Goal: Task Accomplishment & Management: Use online tool/utility

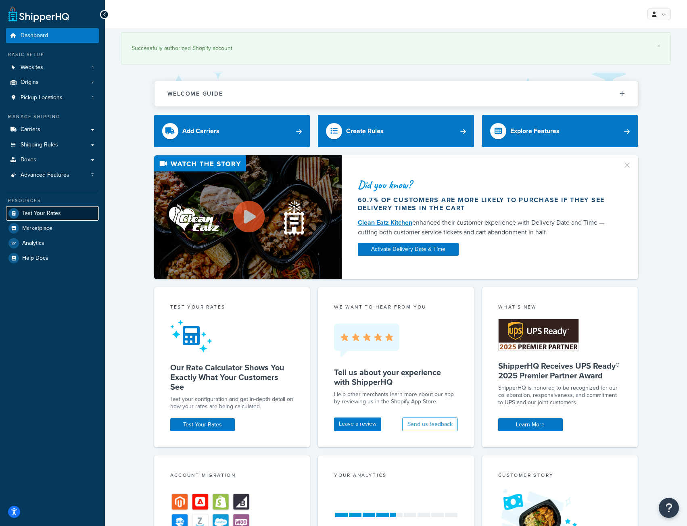
click at [35, 210] on span "Test Your Rates" at bounding box center [41, 213] width 39 height 7
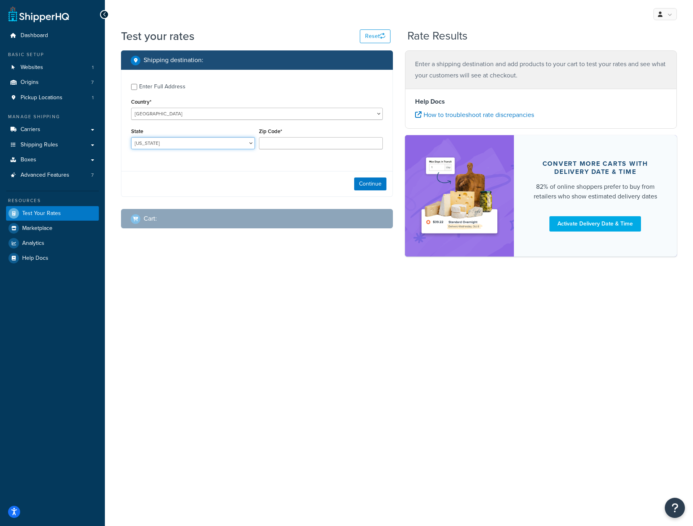
click at [158, 140] on select "[US_STATE] [US_STATE] [US_STATE] [US_STATE] [US_STATE] Armed Forces Americas Ar…" at bounding box center [193, 143] width 124 height 12
select select "NJ"
click at [131, 137] on select "[US_STATE] [US_STATE] [US_STATE] [US_STATE] [US_STATE] Armed Forces Americas Ar…" at bounding box center [193, 143] width 124 height 12
click at [274, 145] on input "Zip Code*" at bounding box center [321, 143] width 124 height 12
type input "07731"
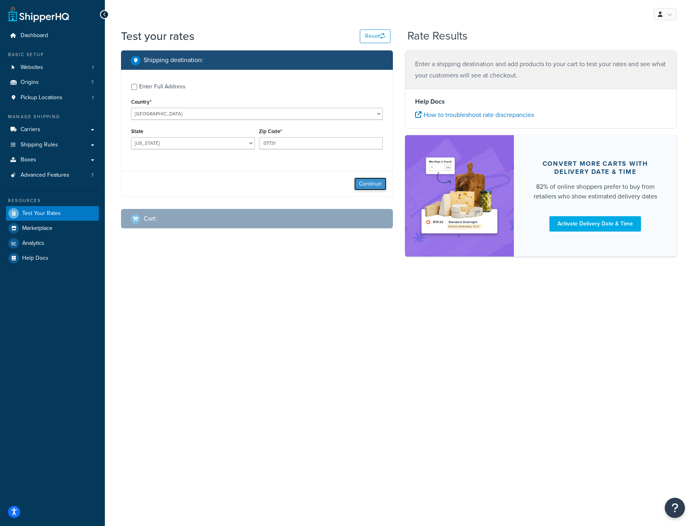
click at [377, 180] on button "Continue" at bounding box center [370, 183] width 32 height 13
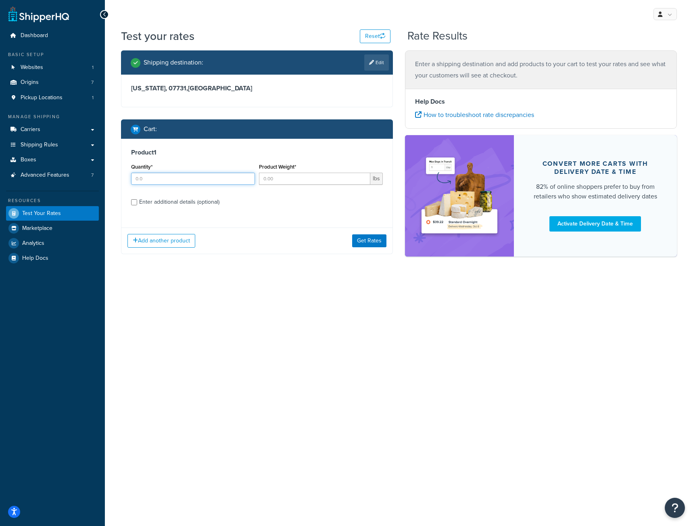
click at [168, 177] on input "Quantity*" at bounding box center [193, 179] width 124 height 12
click at [282, 180] on input "Product Weight*" at bounding box center [314, 179] width 111 height 12
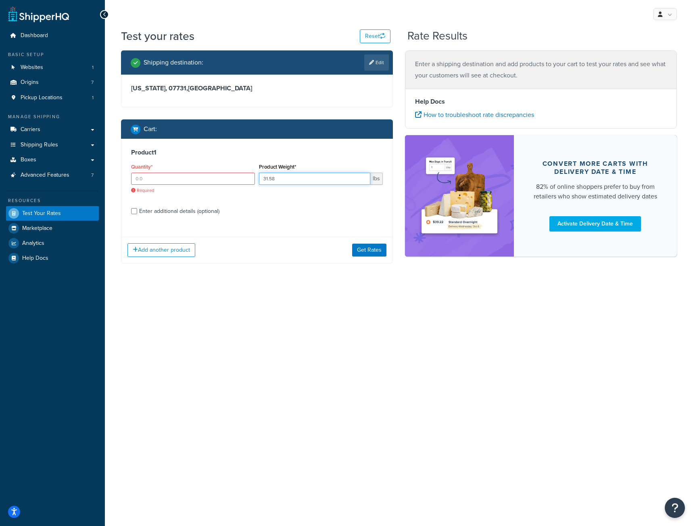
type input "31.58"
click at [182, 180] on input "Quantity*" at bounding box center [193, 179] width 124 height 12
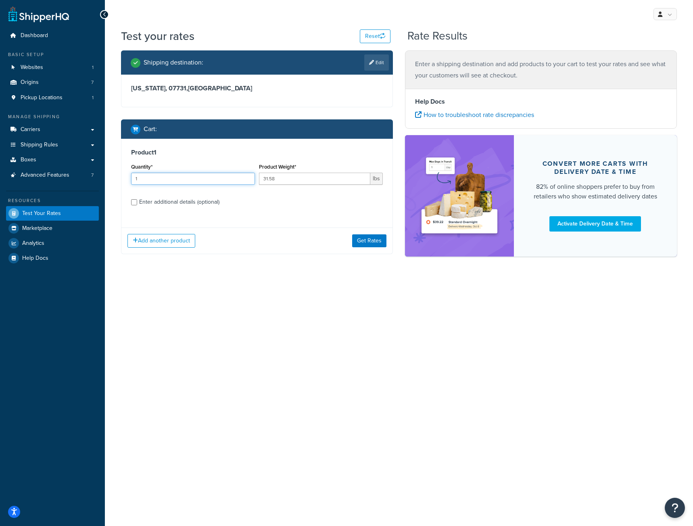
type input "1"
click at [133, 203] on input "Enter additional details (optional)" at bounding box center [134, 202] width 6 height 6
checkbox input "true"
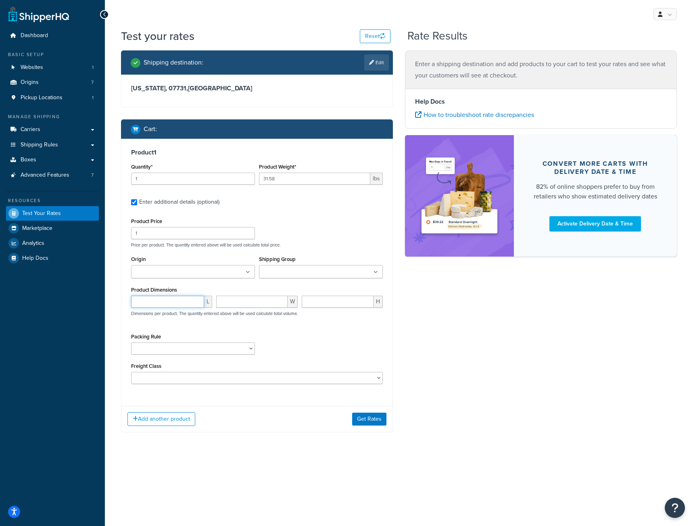
click at [145, 301] on input "number" at bounding box center [167, 302] width 73 height 12
type input "33.5"
type input "3"
type input "26.25"
type input "5.5"
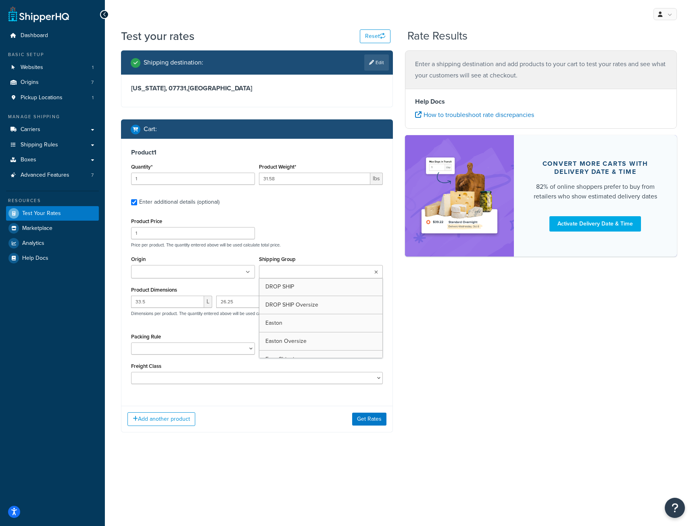
click at [280, 272] on input "Shipping Group" at bounding box center [296, 272] width 71 height 9
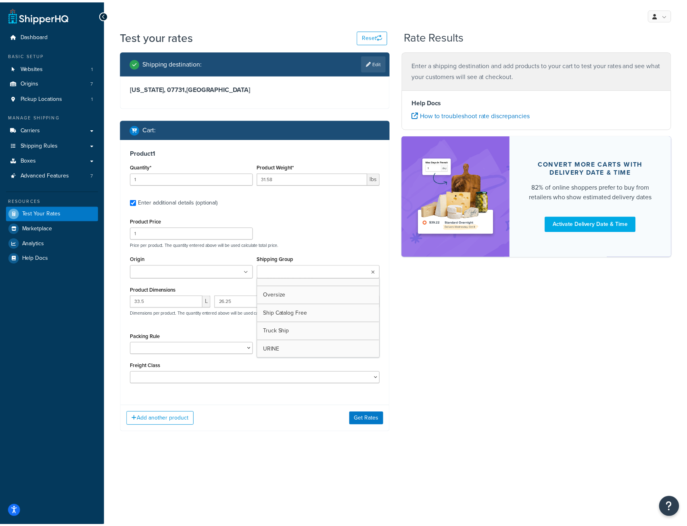
scroll to position [121, 0]
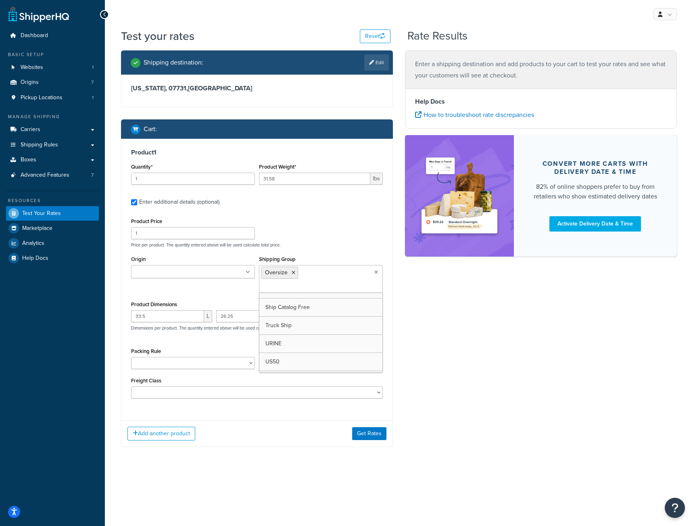
click at [430, 359] on div "Shipping destination : Edit [US_STATE], 07731 , [GEOGRAPHIC_DATA] Cart : Produc…" at bounding box center [399, 254] width 568 height 409
click at [366, 427] on button "Get Rates" at bounding box center [369, 433] width 34 height 13
